Goal: Information Seeking & Learning: Learn about a topic

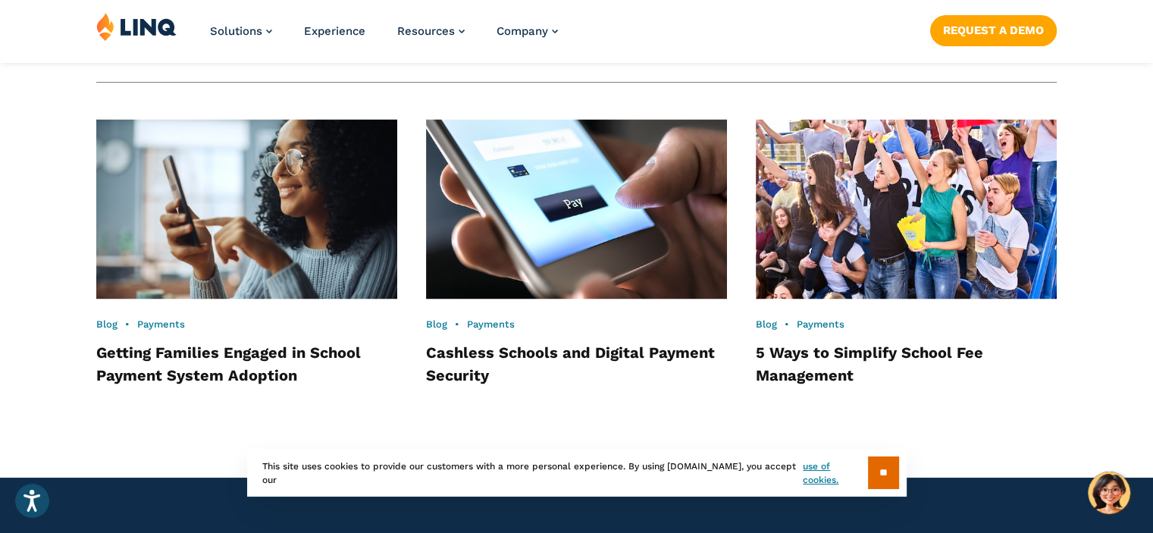
scroll to position [2418, 0]
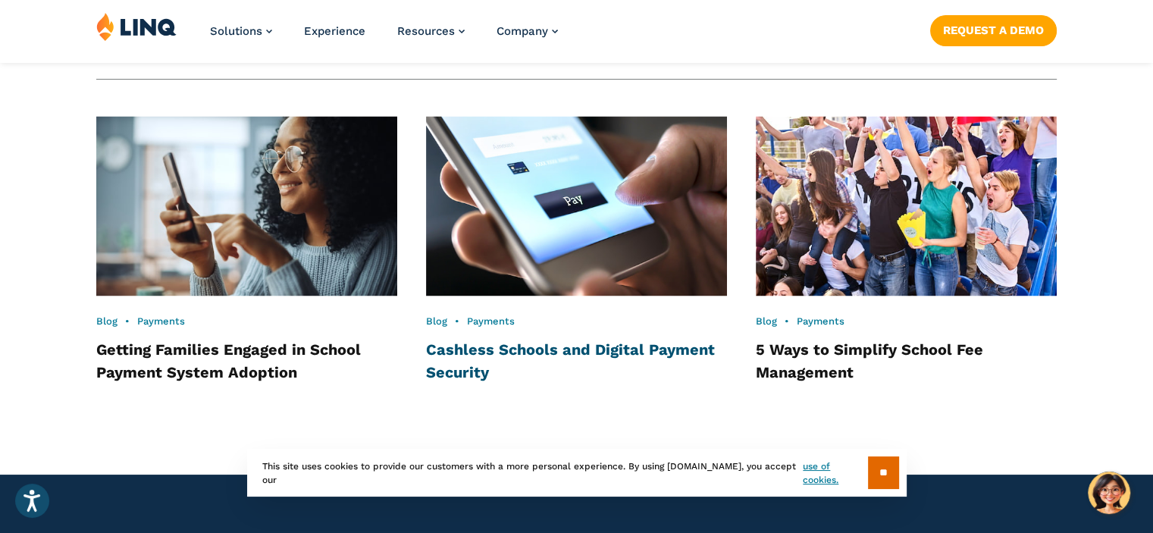
click at [479, 341] on link "Cashless Schools and Digital Payment Security" at bounding box center [570, 361] width 289 height 41
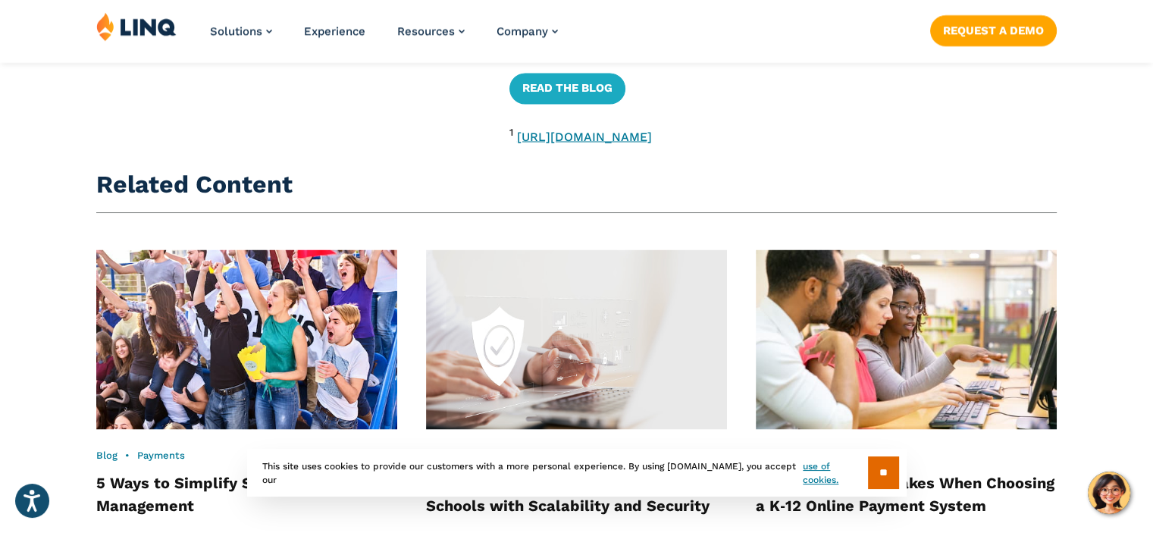
scroll to position [2744, 0]
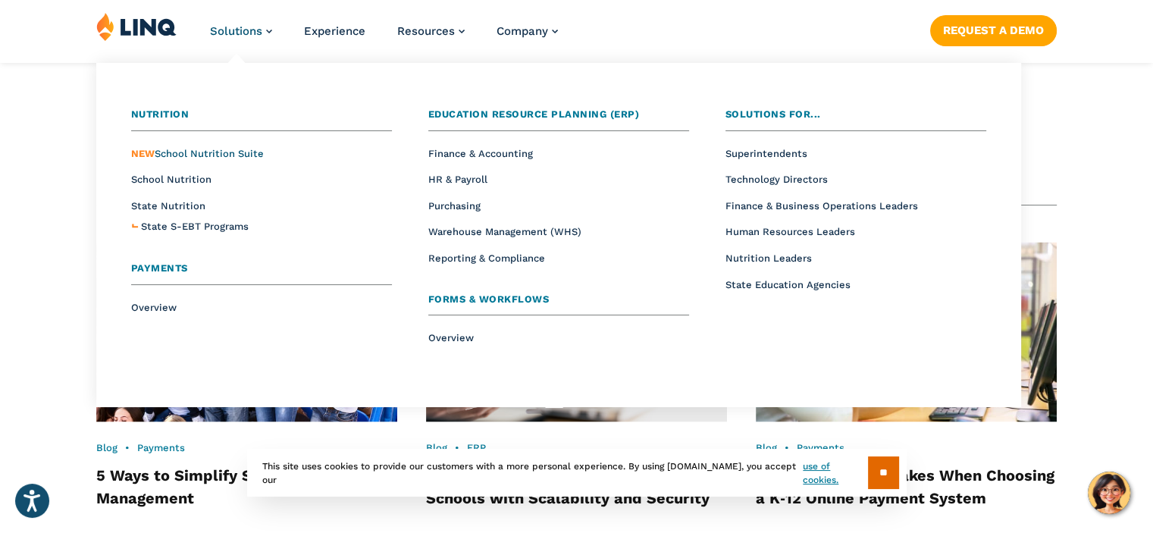
click at [226, 151] on span "NEW School Nutrition Suite" at bounding box center [197, 153] width 133 height 11
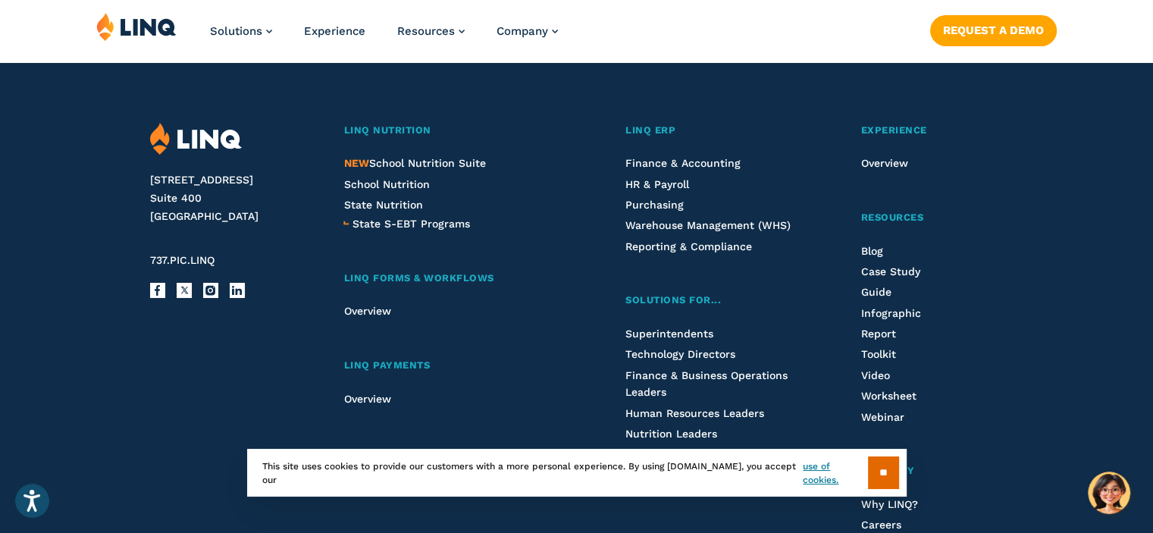
scroll to position [1765, 0]
